Goal: Check status: Check status

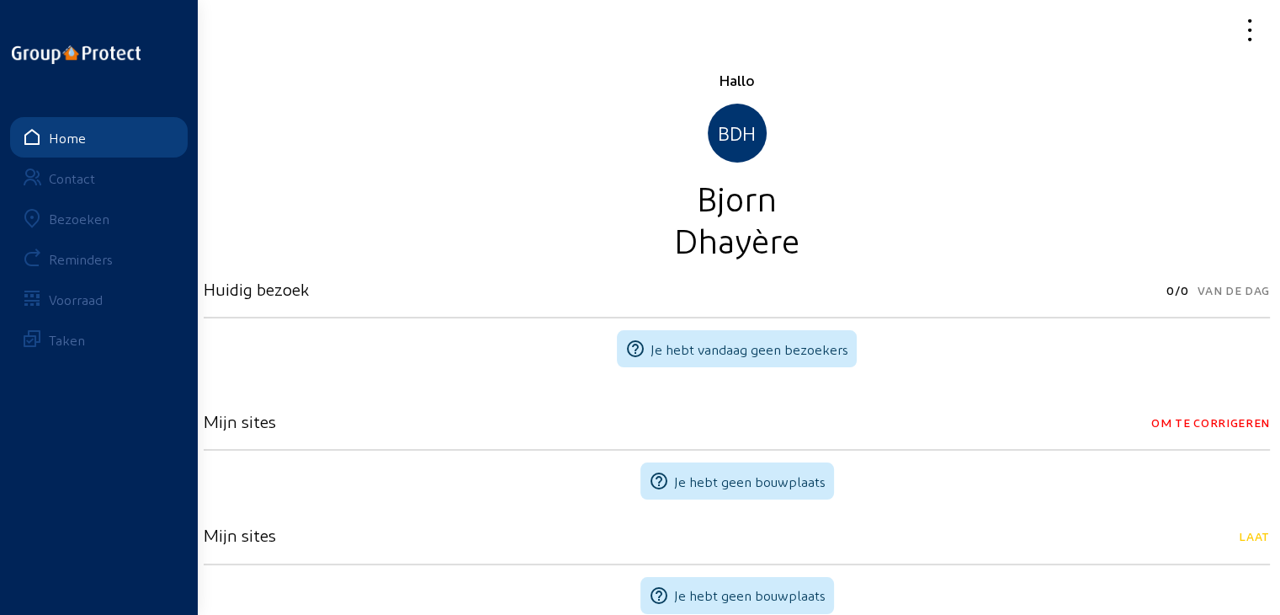
click at [94, 226] on link "Bezoeken" at bounding box center [99, 218] width 178 height 40
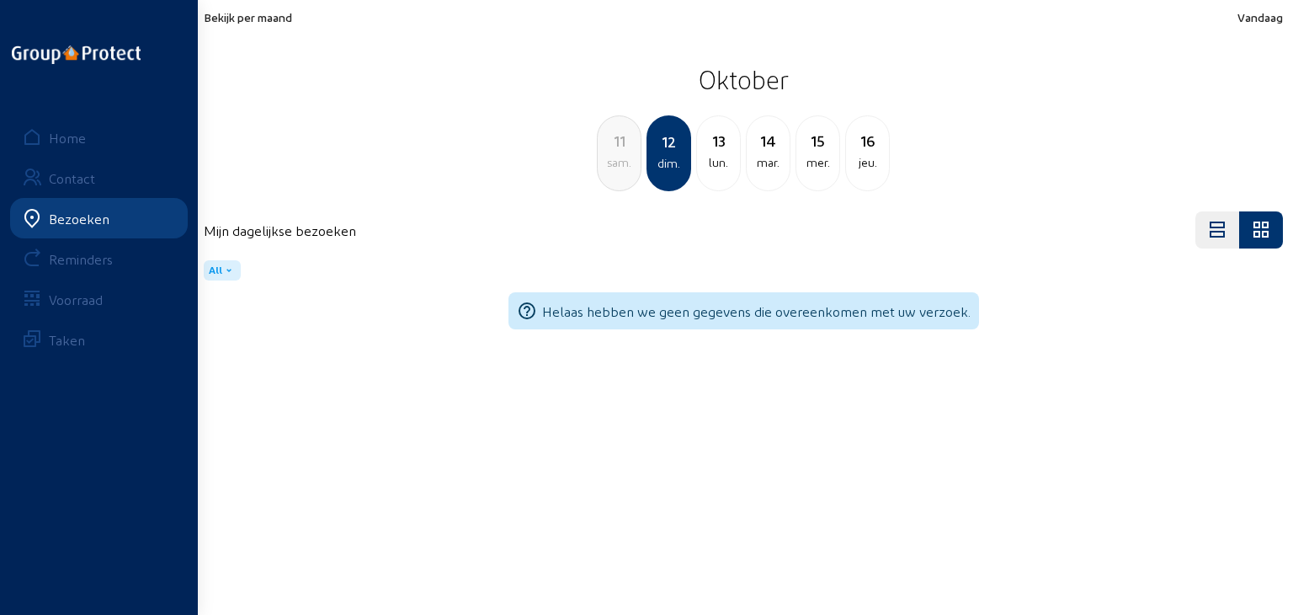
click at [249, 24] on div "Bekijk per maand Vandaag Oktober 11 [PERSON_NAME]. 12 dim. 13 lun. [DATE] mer. …" at bounding box center [743, 100] width 1079 height 181
click at [251, 16] on span "Bekijk per maand" at bounding box center [248, 17] width 88 height 14
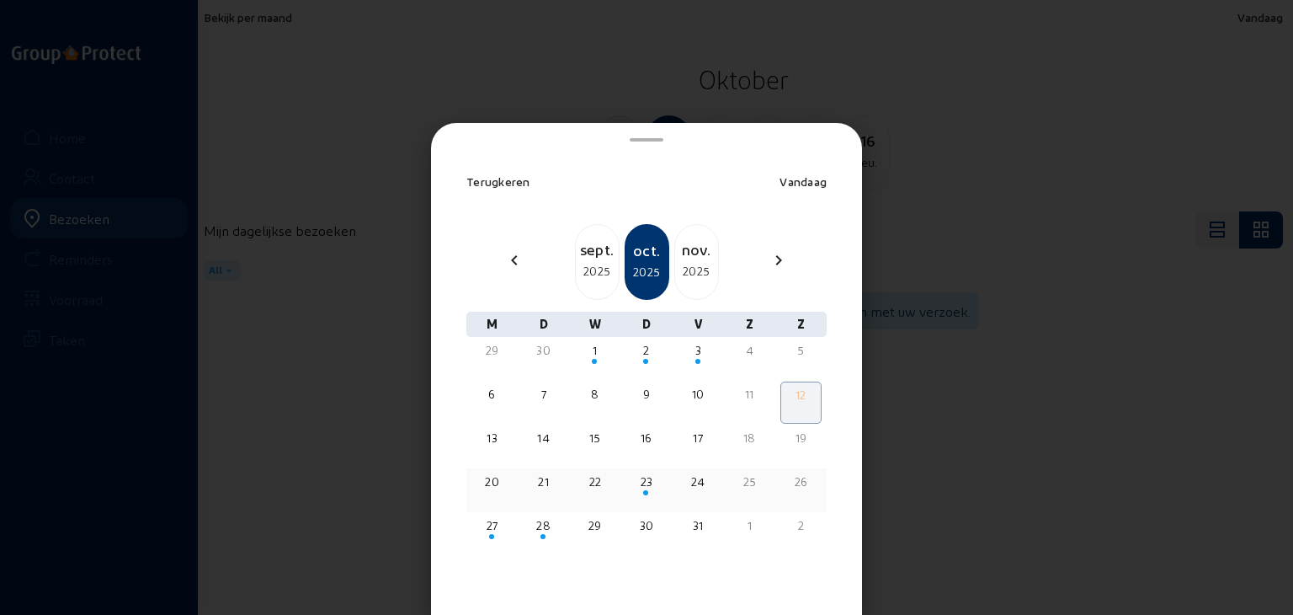
click at [486, 487] on div "20" at bounding box center [492, 481] width 38 height 17
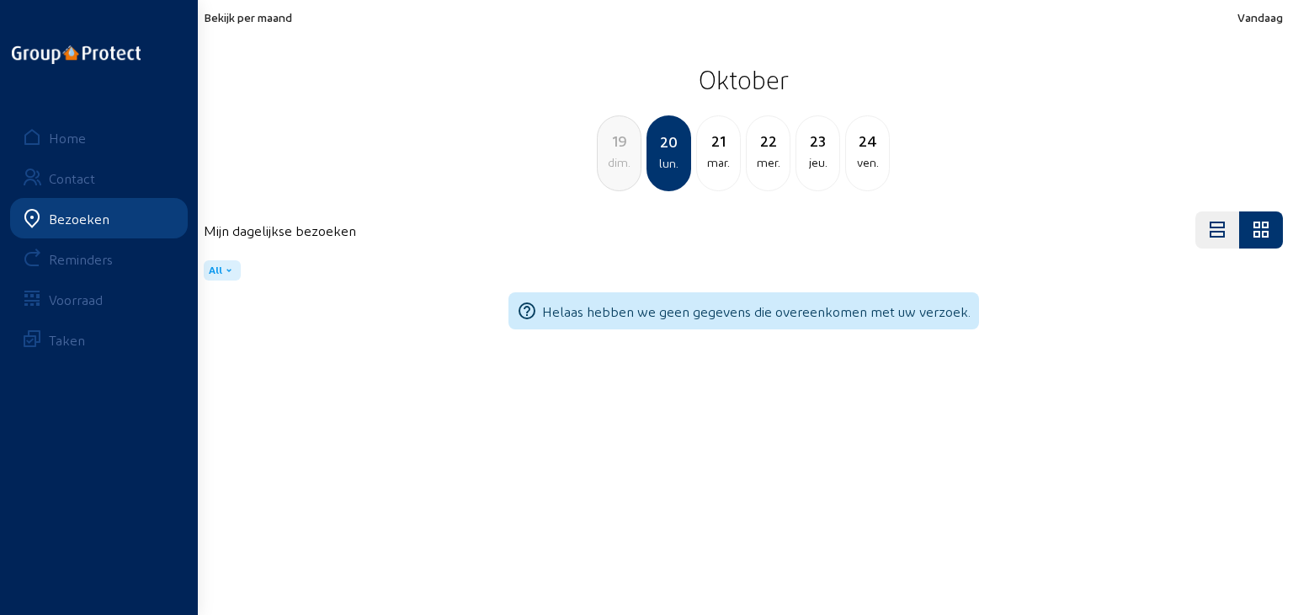
click at [264, 19] on span "Bekijk per maand" at bounding box center [248, 17] width 88 height 14
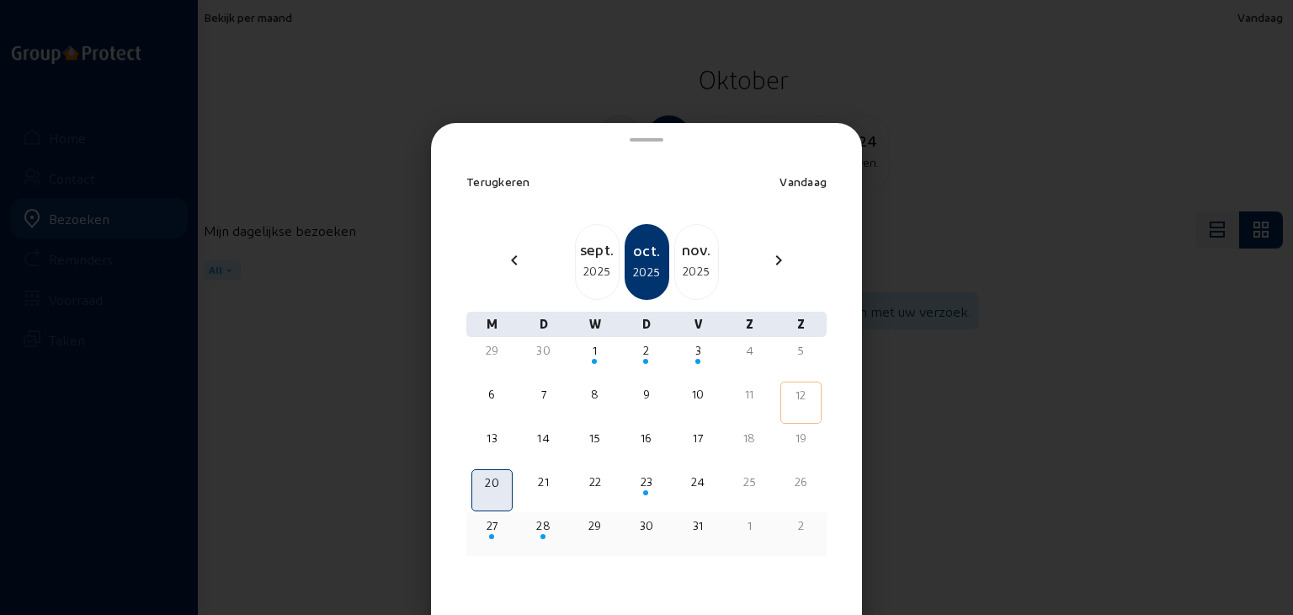
click at [497, 527] on div "27" at bounding box center [492, 525] width 38 height 17
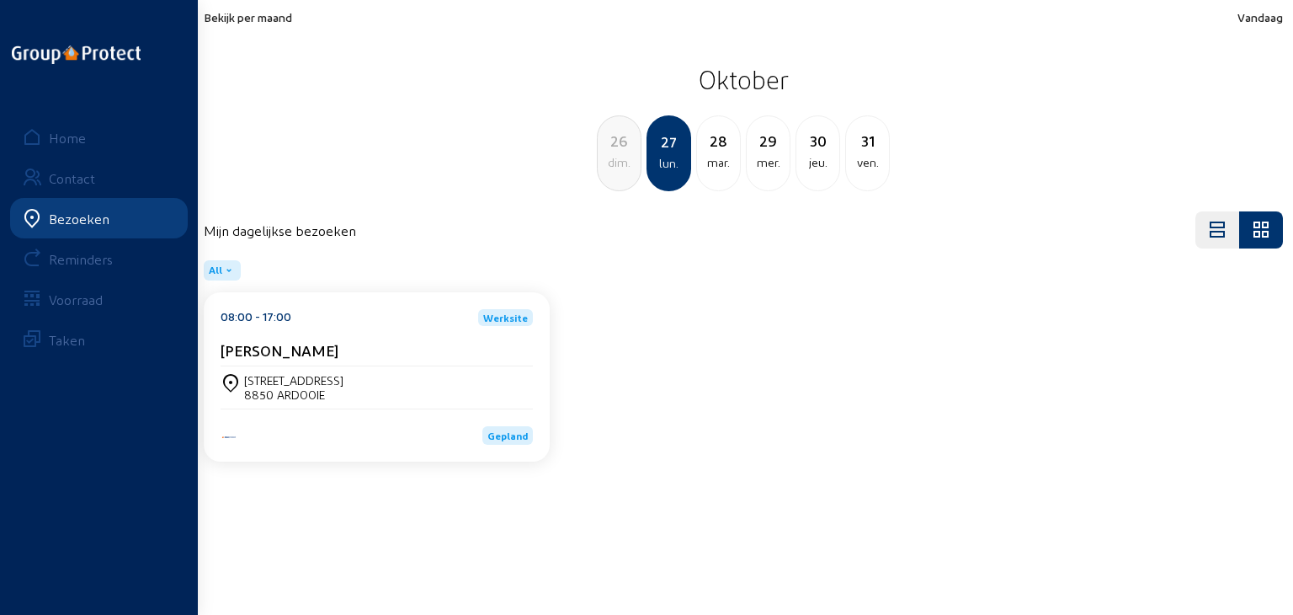
click at [263, 12] on span "Bekijk per maand" at bounding box center [248, 17] width 88 height 14
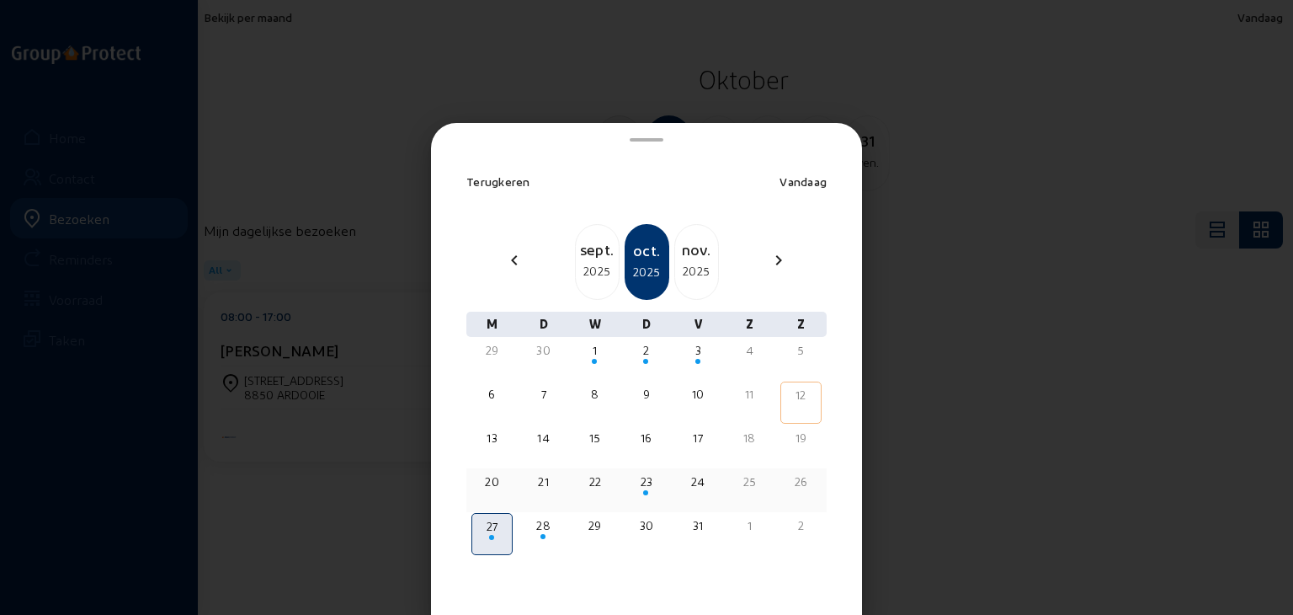
click at [636, 479] on div "23" at bounding box center [646, 481] width 38 height 17
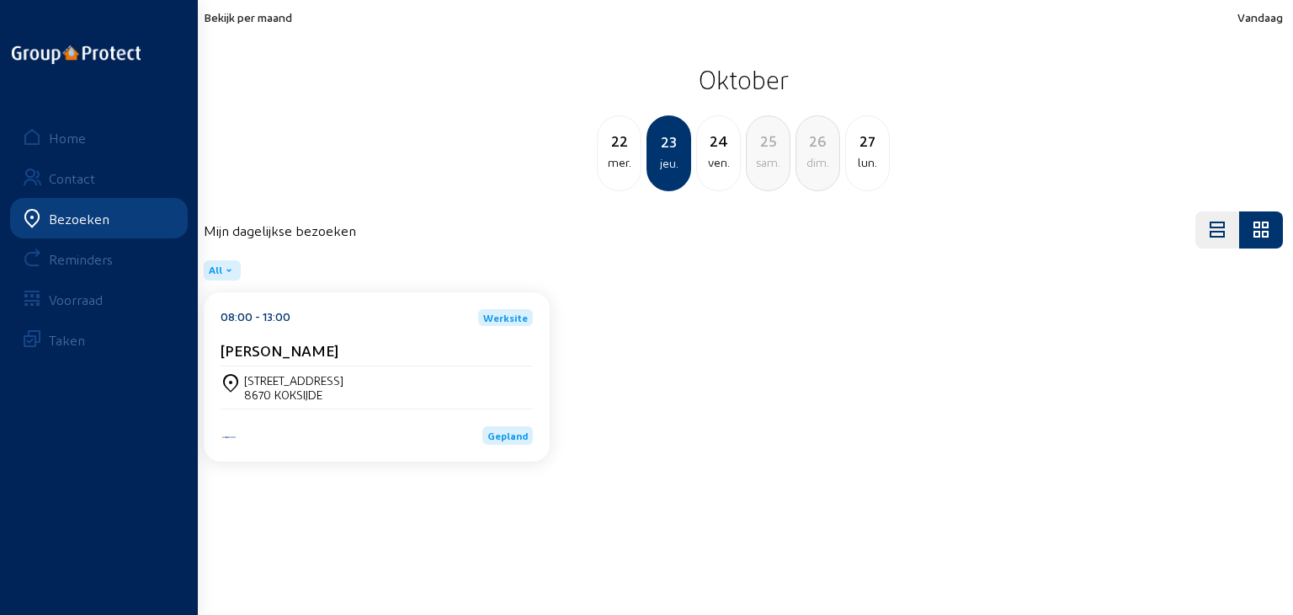
click at [272, 326] on div "08:00 - 13:00 Werksite [PERSON_NAME]" at bounding box center [377, 337] width 312 height 57
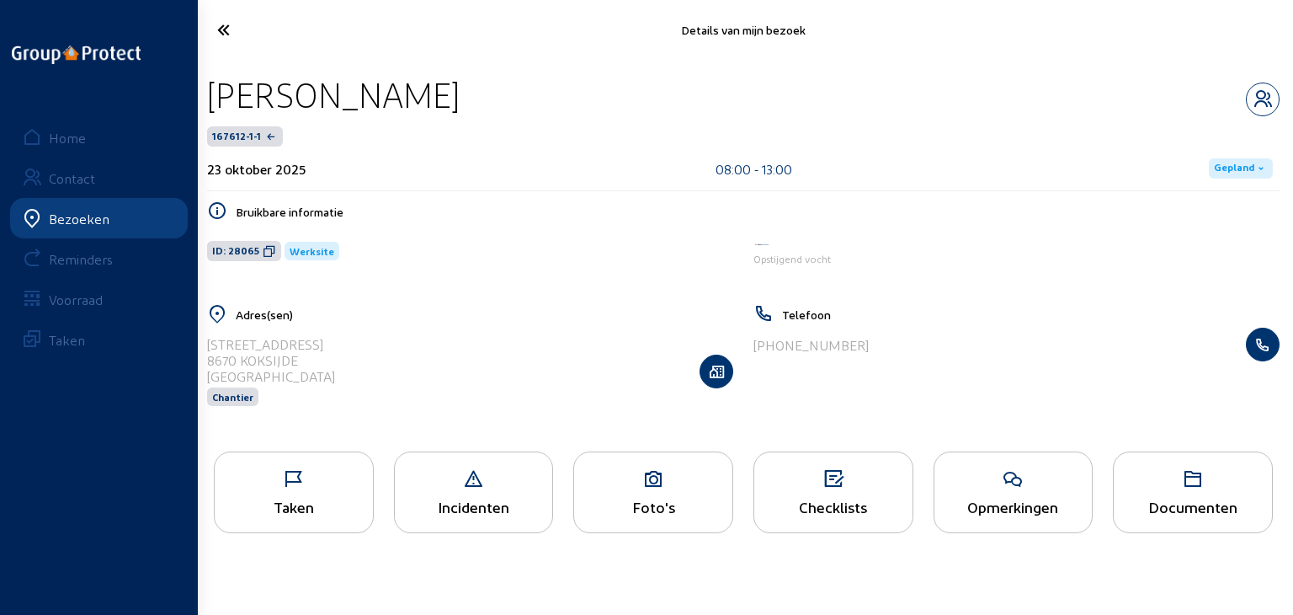
click at [343, 507] on div "Taken" at bounding box center [294, 507] width 158 height 18
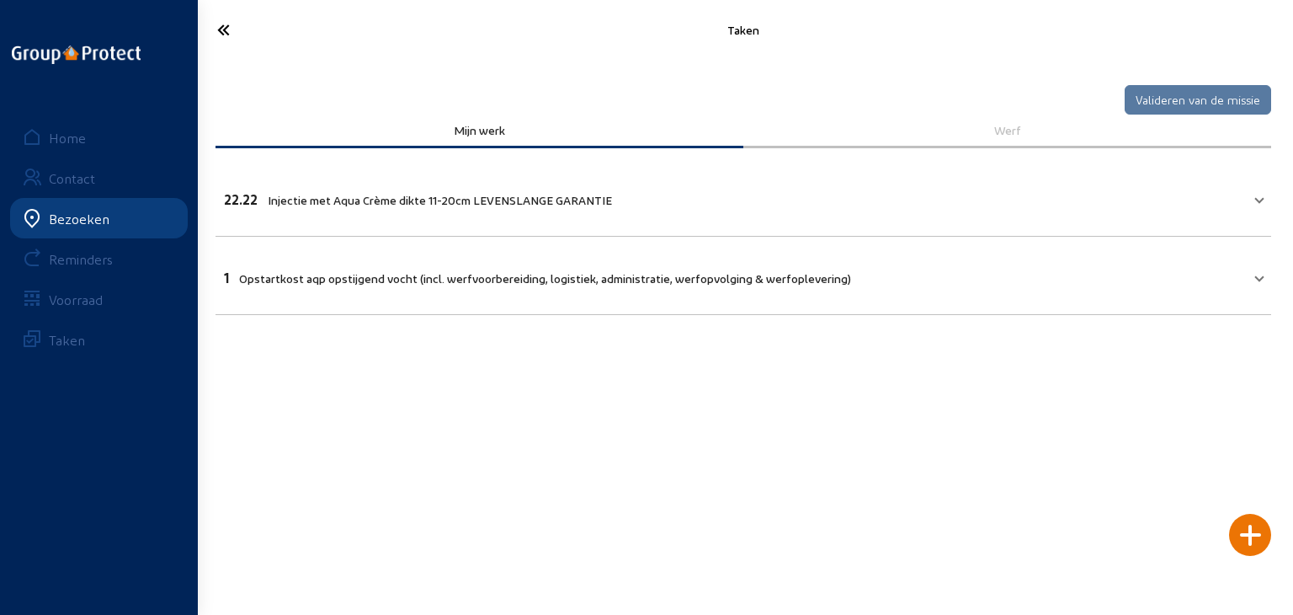
click at [219, 24] on icon at bounding box center [285, 29] width 153 height 29
